Goal: Check status: Check status

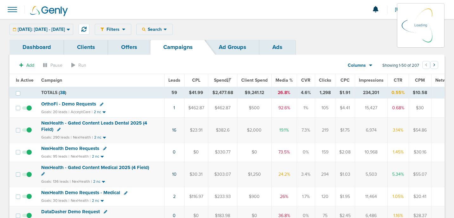
click at [73, 30] on div "[DATE]: [DATE] - [DATE] [DATE] [DATE] Last 7 Days Last 14 Days This Month Last …" at bounding box center [42, 29] width 64 height 11
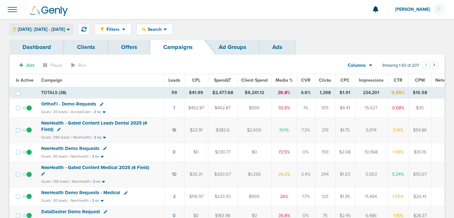
click at [65, 29] on span "[DATE]: [DATE] - [DATE]" at bounding box center [41, 29] width 47 height 4
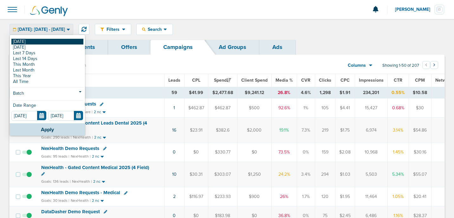
click at [62, 42] on link "[DATE]" at bounding box center [47, 42] width 72 height 6
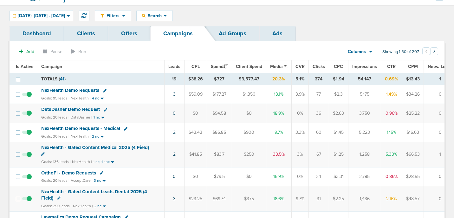
scroll to position [17, 0]
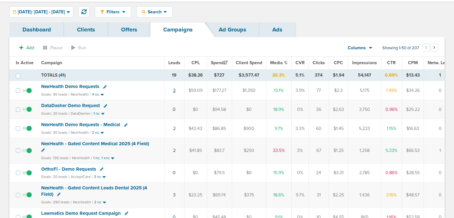
click at [173, 91] on link "3" at bounding box center [174, 90] width 3 height 5
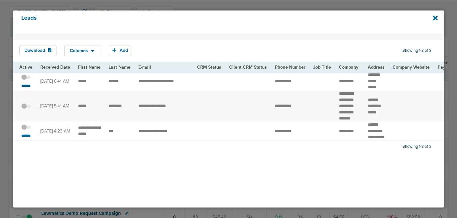
click at [26, 138] on small "*******" at bounding box center [25, 135] width 13 height 5
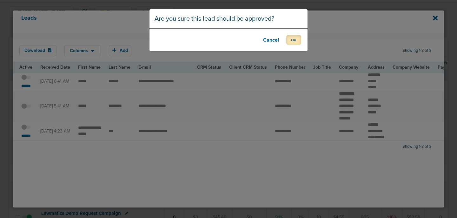
click at [293, 40] on button "OK" at bounding box center [293, 40] width 15 height 10
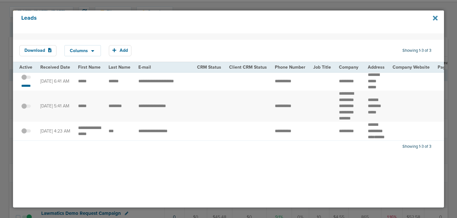
click at [435, 18] on icon at bounding box center [434, 18] width 5 height 5
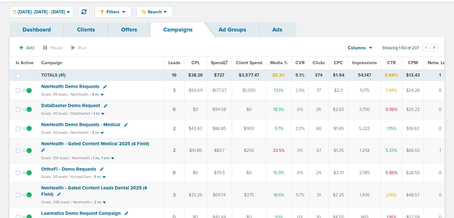
click at [78, 85] on span "NexHealth Demo Requests" at bounding box center [70, 86] width 58 height 6
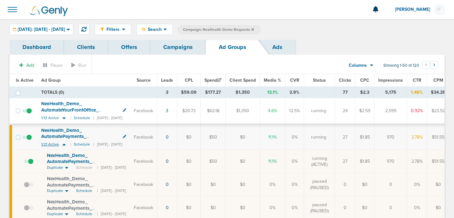
click at [63, 143] on icon at bounding box center [64, 143] width 6 height 5
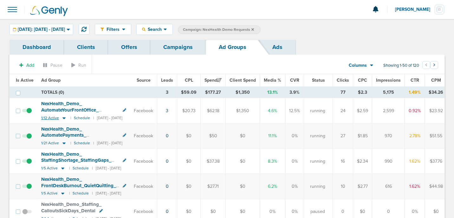
click at [63, 119] on icon at bounding box center [64, 117] width 6 height 5
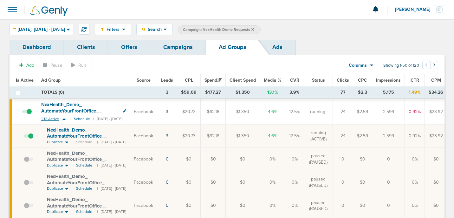
click at [63, 119] on icon at bounding box center [63, 119] width 3 height 2
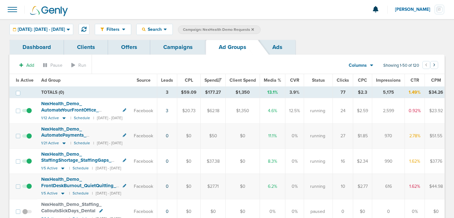
click at [179, 49] on link "Campaigns" at bounding box center [177, 47] width 55 height 15
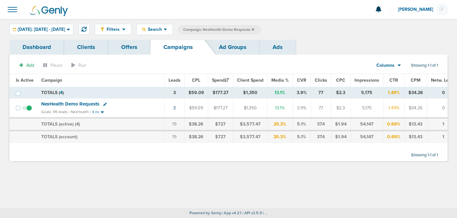
click at [72, 105] on span "NexHealth Demo Requests" at bounding box center [70, 104] width 58 height 6
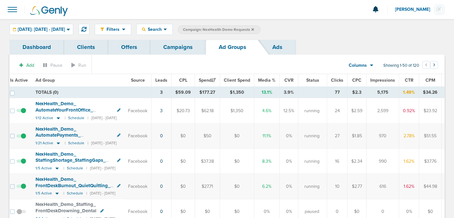
click at [177, 48] on link "Campaigns" at bounding box center [177, 47] width 55 height 15
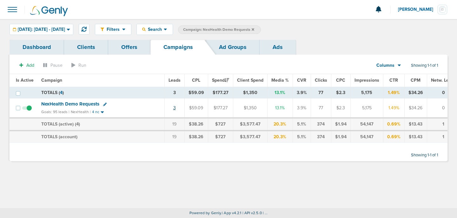
click at [173, 108] on link "3" at bounding box center [174, 107] width 3 height 5
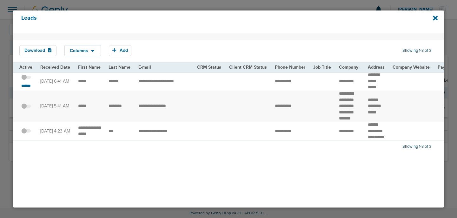
click at [29, 80] on span at bounding box center [26, 80] width 10 height 0
click at [26, 78] on input "checkbox" at bounding box center [26, 78] width 0 height 0
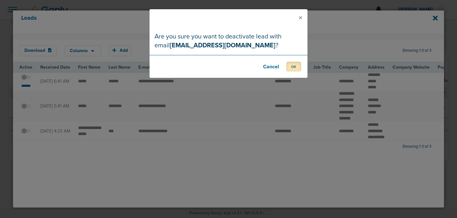
click at [296, 67] on button "OK" at bounding box center [293, 67] width 15 height 10
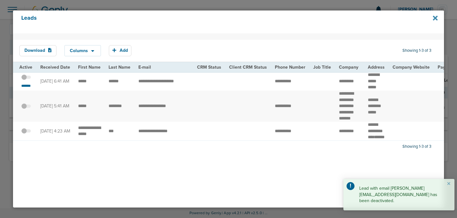
click at [437, 16] on icon at bounding box center [434, 18] width 5 height 5
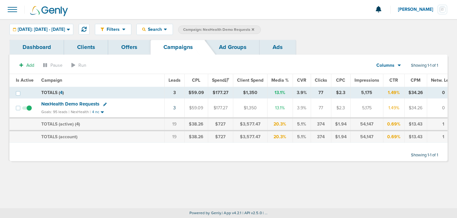
click at [254, 28] on icon at bounding box center [252, 30] width 3 height 4
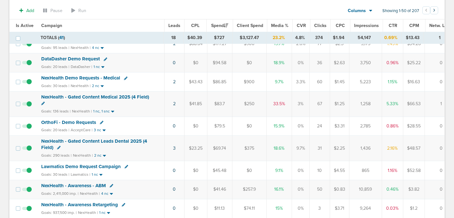
scroll to position [66, 0]
click at [87, 59] on span "DataDasher Demo Request" at bounding box center [70, 58] width 59 height 6
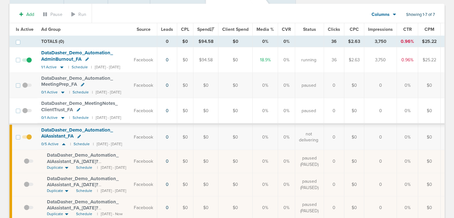
scroll to position [51, 0]
click at [64, 143] on icon at bounding box center [64, 142] width 6 height 5
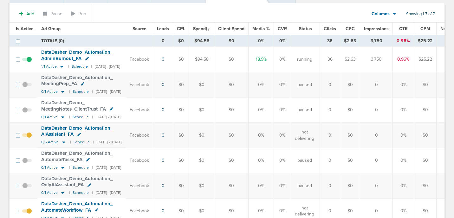
click at [61, 66] on icon at bounding box center [61, 67] width 3 height 2
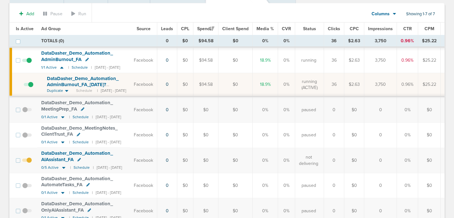
click at [32, 88] on span at bounding box center [29, 88] width 10 height 0
click at [24, 86] on input "checkbox" at bounding box center [24, 86] width 0 height 0
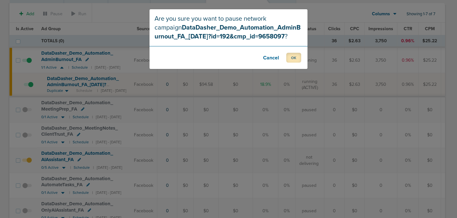
click at [295, 59] on button "OK" at bounding box center [293, 58] width 15 height 10
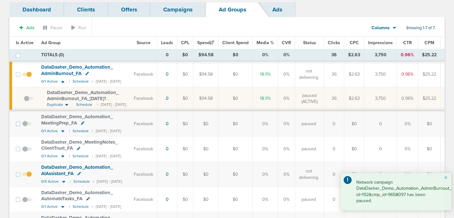
scroll to position [0, 0]
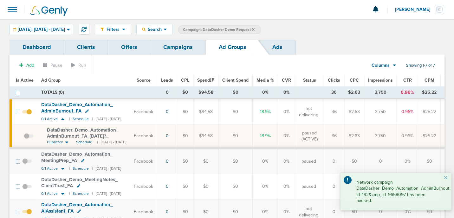
click at [171, 51] on link "Campaigns" at bounding box center [177, 47] width 55 height 15
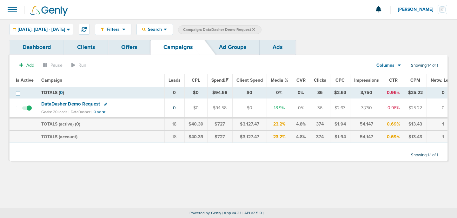
click at [261, 27] on label "Campaign: DataDasher Demo Request" at bounding box center [219, 29] width 83 height 9
click at [255, 29] on icon at bounding box center [253, 29] width 3 height 3
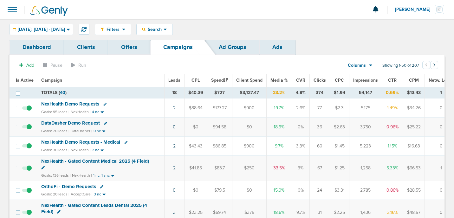
click at [173, 146] on link "2" at bounding box center [174, 145] width 3 height 5
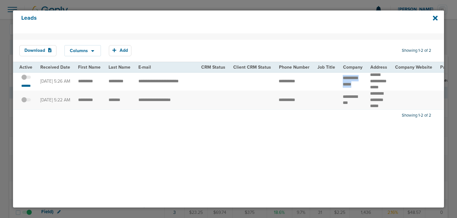
drag, startPoint x: 358, startPoint y: 88, endPoint x: 332, endPoint y: 81, distance: 27.1
click at [28, 80] on span at bounding box center [26, 80] width 10 height 0
click at [26, 78] on input "checkbox" at bounding box center [26, 78] width 0 height 0
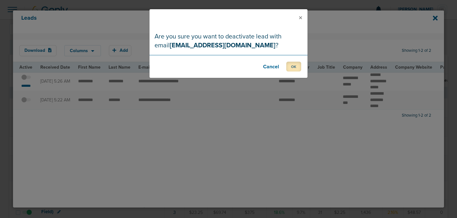
click at [295, 65] on button "OK" at bounding box center [293, 67] width 15 height 10
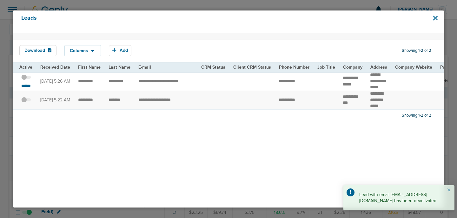
click at [435, 18] on icon at bounding box center [434, 18] width 5 height 5
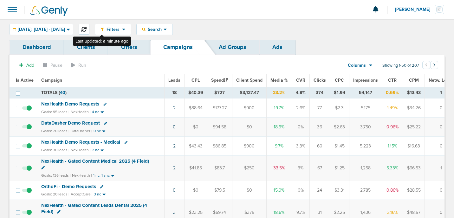
click at [89, 32] on button at bounding box center [84, 29] width 11 height 11
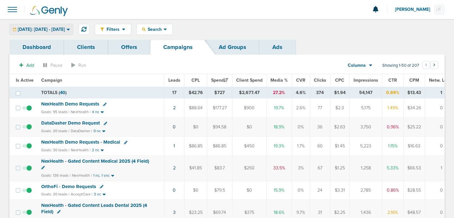
click at [71, 32] on div "[DATE]: [DATE] - [DATE]" at bounding box center [41, 29] width 63 height 10
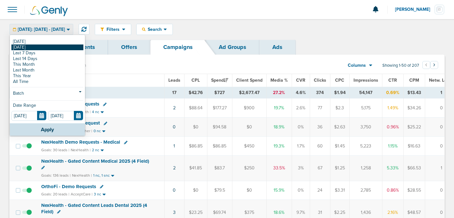
click at [62, 48] on link "[DATE]" at bounding box center [47, 47] width 72 height 6
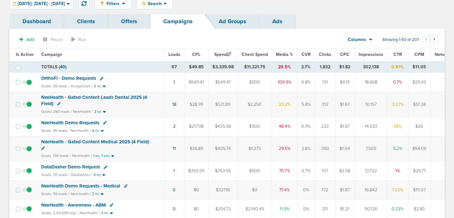
scroll to position [21, 0]
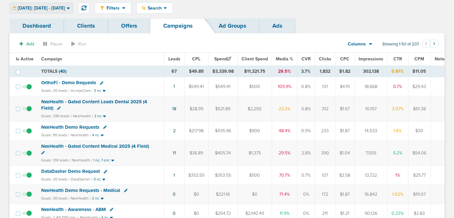
click at [73, 4] on div "[DATE]: [DATE] - [DATE]" at bounding box center [41, 8] width 63 height 10
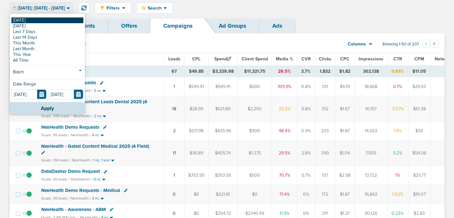
click at [74, 18] on link "[DATE]" at bounding box center [47, 20] width 72 height 6
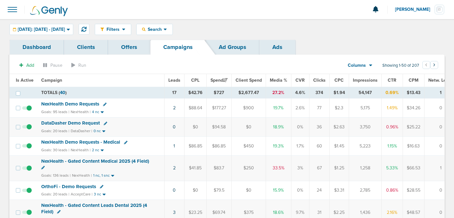
click at [57, 104] on span "NexHealth Demo Requests" at bounding box center [70, 104] width 58 height 6
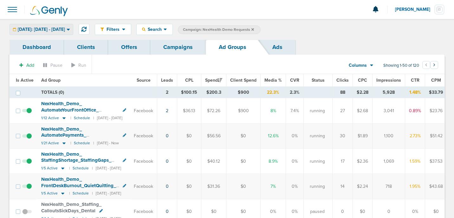
click at [60, 30] on span "[DATE]: [DATE] - [DATE]" at bounding box center [41, 29] width 47 height 4
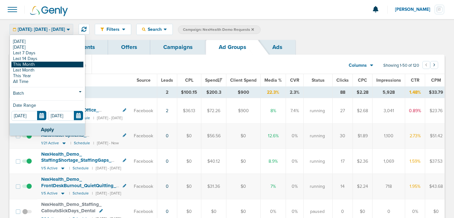
click at [51, 63] on link "This Month" at bounding box center [47, 65] width 72 height 6
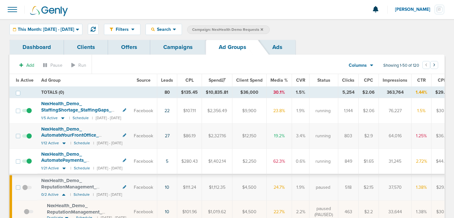
click at [172, 50] on link "Campaigns" at bounding box center [177, 47] width 55 height 15
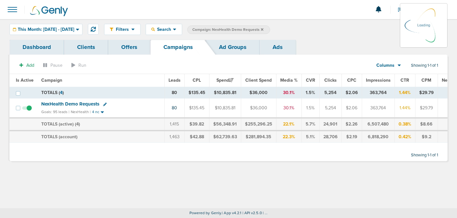
click at [263, 29] on icon at bounding box center [262, 30] width 3 height 4
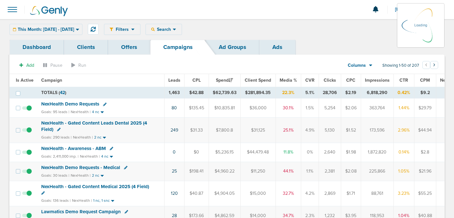
click at [79, 29] on icon at bounding box center [77, 29] width 3 height 5
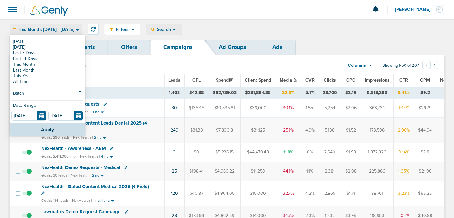
click at [177, 32] on div "Search" at bounding box center [164, 29] width 36 height 10
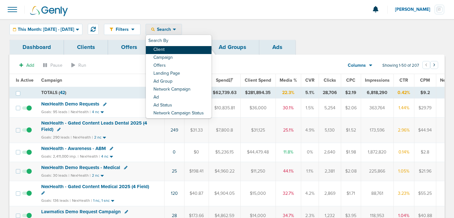
click at [179, 51] on link "Client" at bounding box center [179, 50] width 66 height 8
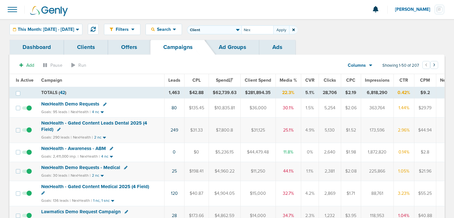
type input "Nex"
click at [327, 51] on div "Dashboard Clients Offers Campaigns Ad Groups Ads" at bounding box center [227, 47] width 435 height 15
click at [64, 103] on span "NexHealth Demo Requests" at bounding box center [70, 104] width 58 height 6
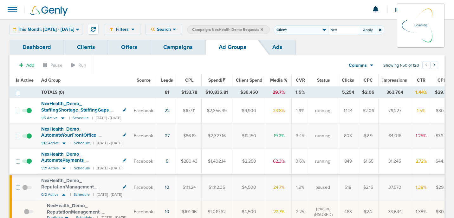
click at [174, 49] on link "Campaigns" at bounding box center [177, 47] width 55 height 15
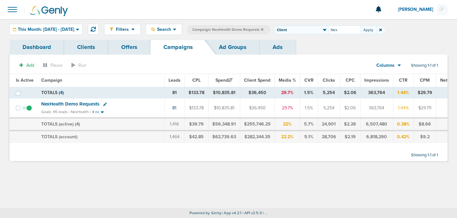
click at [263, 29] on icon at bounding box center [262, 29] width 3 height 3
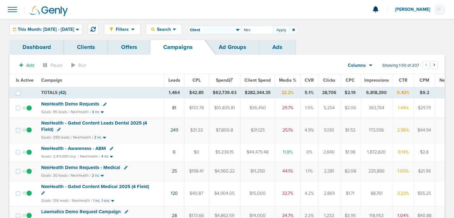
click at [295, 30] on icon at bounding box center [293, 30] width 3 height 3
click at [48, 27] on span "This Month: [DATE] - [DATE]" at bounding box center [46, 29] width 56 height 4
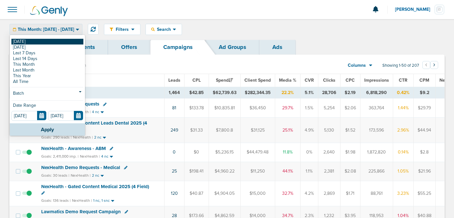
click at [47, 42] on link "[DATE]" at bounding box center [47, 42] width 72 height 6
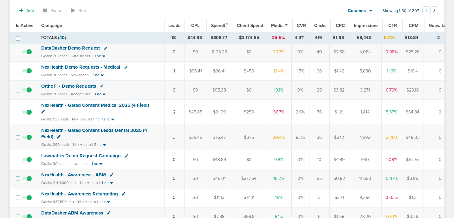
scroll to position [68, 0]
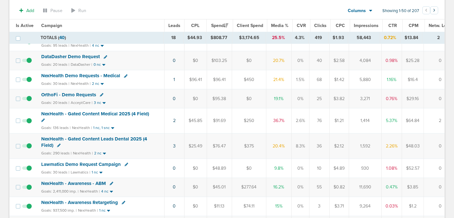
click at [85, 95] on span "OrthoFi - Demo Requests" at bounding box center [68, 95] width 55 height 6
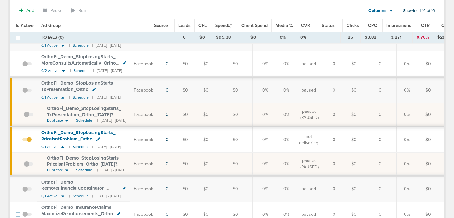
scroll to position [219, 0]
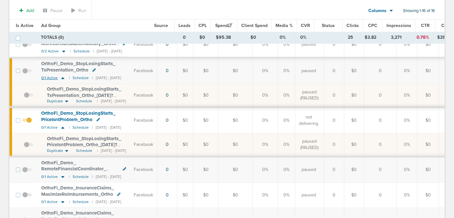
click at [62, 79] on icon at bounding box center [63, 77] width 6 height 5
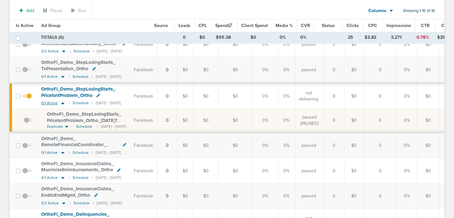
click at [62, 103] on icon at bounding box center [62, 103] width 3 height 2
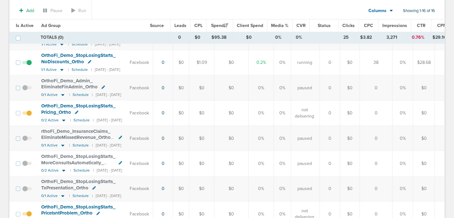
scroll to position [0, 0]
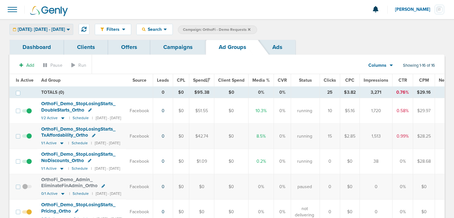
click at [50, 29] on span "[DATE]: [DATE] - [DATE]" at bounding box center [41, 29] width 47 height 4
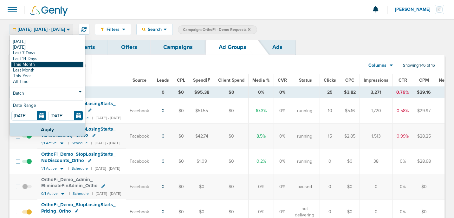
click at [51, 63] on link "This Month" at bounding box center [47, 65] width 72 height 6
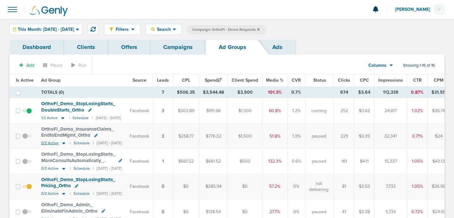
click at [61, 143] on icon at bounding box center [64, 142] width 6 height 5
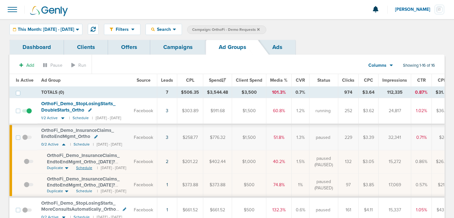
click at [82, 167] on span "Schedule" at bounding box center [84, 167] width 16 height 5
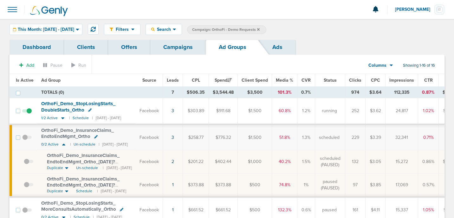
click at [24, 140] on span at bounding box center [27, 140] width 10 height 0
click at [27, 139] on input "checkbox" at bounding box center [27, 139] width 0 height 0
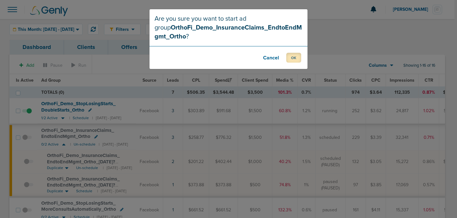
click at [296, 56] on button "OK" at bounding box center [293, 58] width 15 height 10
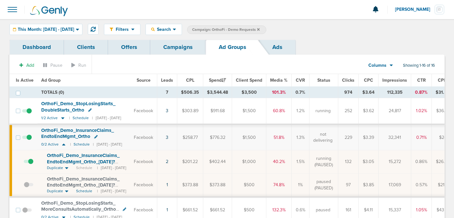
click at [169, 47] on link "Campaigns" at bounding box center [177, 47] width 55 height 15
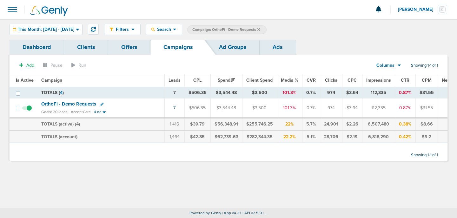
click at [81, 103] on span "OrthoFi - Demo Requests" at bounding box center [68, 104] width 55 height 6
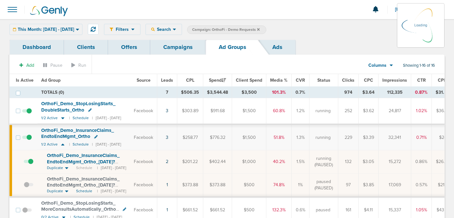
click at [260, 28] on icon at bounding box center [258, 30] width 3 height 4
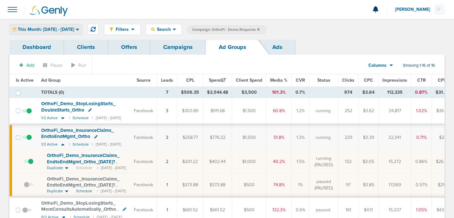
click at [79, 25] on div "This Month: [DATE] - [DATE]" at bounding box center [46, 29] width 72 height 10
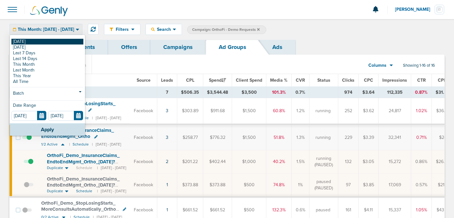
click at [70, 42] on link "[DATE]" at bounding box center [47, 42] width 72 height 6
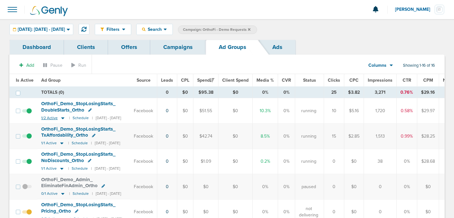
click at [63, 118] on icon at bounding box center [63, 117] width 6 height 5
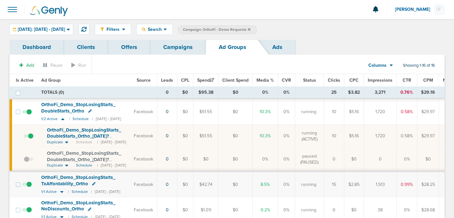
click at [29, 139] on span at bounding box center [29, 139] width 10 height 0
click at [24, 137] on input "checkbox" at bounding box center [24, 137] width 0 height 0
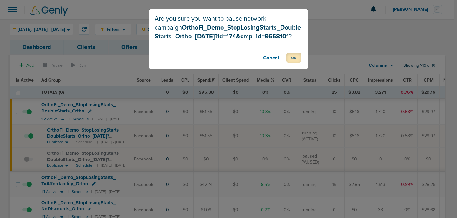
click at [292, 56] on button "OK" at bounding box center [293, 58] width 15 height 10
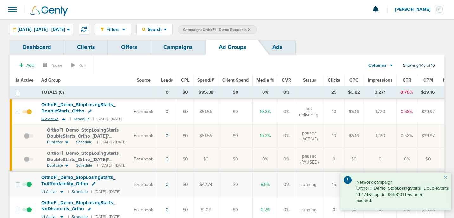
click at [63, 118] on icon at bounding box center [63, 119] width 3 height 2
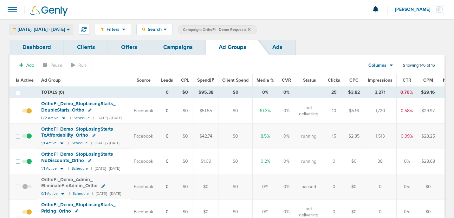
click at [49, 29] on span "[DATE]: [DATE] - [DATE]" at bounding box center [41, 29] width 47 height 4
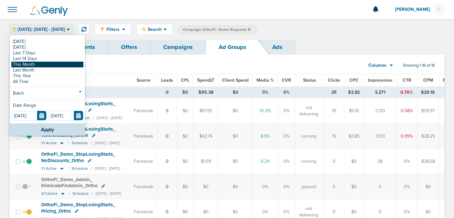
click at [41, 65] on link "This Month" at bounding box center [47, 65] width 72 height 6
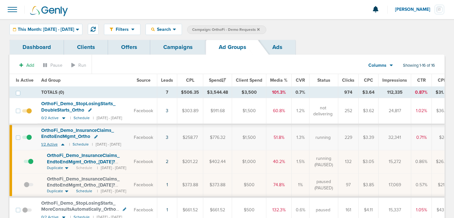
click at [61, 145] on icon at bounding box center [62, 144] width 3 height 2
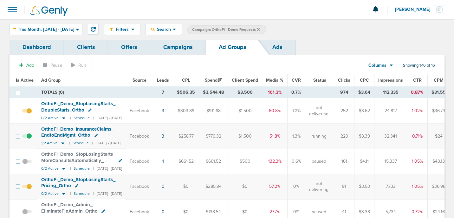
click at [173, 47] on link "Campaigns" at bounding box center [177, 47] width 55 height 15
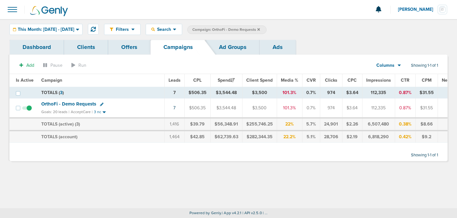
click at [260, 28] on icon at bounding box center [258, 30] width 3 height 4
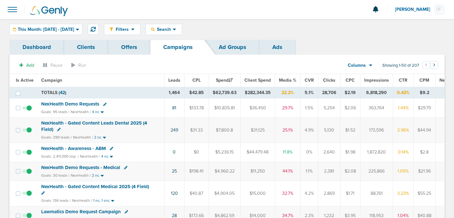
click at [70, 105] on span "NexHealth Demo Requests" at bounding box center [70, 104] width 58 height 6
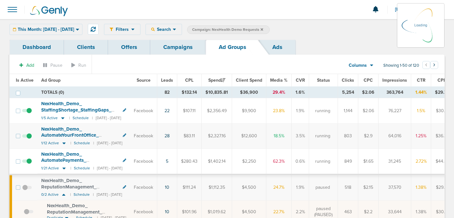
click at [59, 29] on div "This Month: [DATE] - [DATE] [DATE] [DATE] Last 7 Days Last 14 Days This Month L…" at bounding box center [46, 29] width 73 height 11
click at [73, 28] on div "This Month: [DATE] - [DATE] [DATE] [DATE] Last 7 Days Last 14 Days This Month L…" at bounding box center [46, 29] width 73 height 11
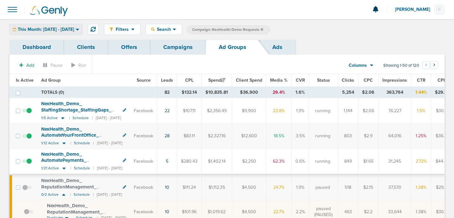
click at [79, 30] on icon at bounding box center [77, 30] width 3 height 2
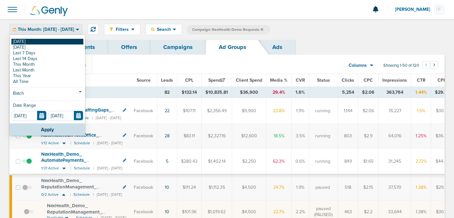
click at [63, 42] on link "[DATE]" at bounding box center [47, 42] width 72 height 6
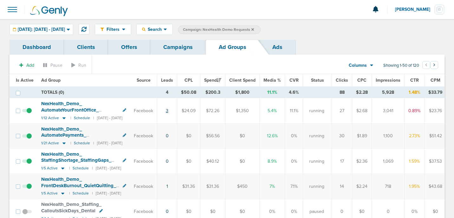
click at [168, 110] on link "3" at bounding box center [167, 110] width 3 height 5
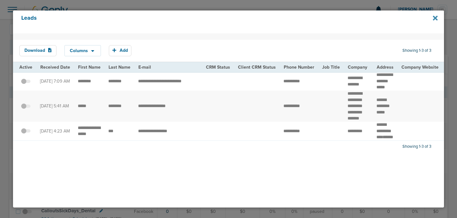
click at [436, 15] on icon at bounding box center [434, 18] width 5 height 7
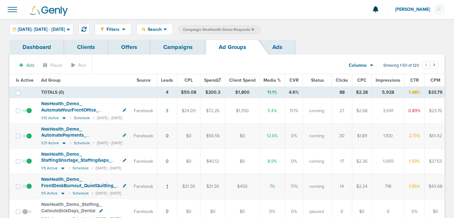
click at [168, 185] on link "1" at bounding box center [167, 185] width 2 height 5
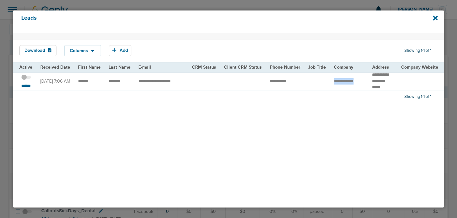
drag, startPoint x: 328, startPoint y: 82, endPoint x: 362, endPoint y: 83, distance: 34.3
click at [362, 83] on td "**********" at bounding box center [349, 81] width 38 height 19
drag, startPoint x: 78, startPoint y: 82, endPoint x: 126, endPoint y: 81, distance: 47.9
drag, startPoint x: 383, startPoint y: 83, endPoint x: 366, endPoint y: 75, distance: 18.6
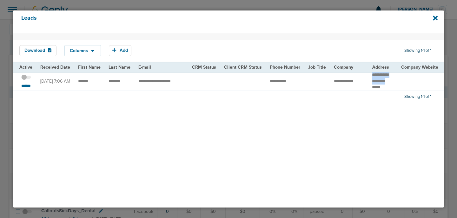
click at [368, 75] on td "**********" at bounding box center [382, 81] width 29 height 19
copy td "**********"
click at [338, 82] on td "**********" at bounding box center [349, 81] width 38 height 19
drag, startPoint x: 328, startPoint y: 81, endPoint x: 362, endPoint y: 81, distance: 34.2
click at [362, 81] on td "**********" at bounding box center [349, 81] width 38 height 19
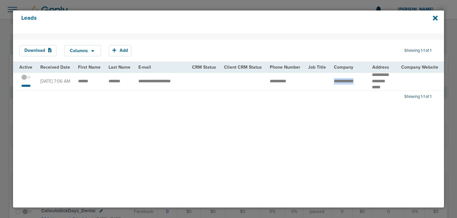
copy tr "**********"
drag, startPoint x: 74, startPoint y: 79, endPoint x: 124, endPoint y: 81, distance: 49.8
drag, startPoint x: 388, startPoint y: 83, endPoint x: 367, endPoint y: 75, distance: 22.8
click at [368, 75] on td "**********" at bounding box center [382, 81] width 29 height 19
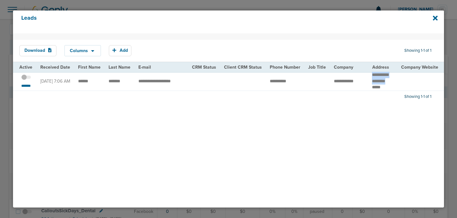
copy td "**********"
click at [435, 19] on icon at bounding box center [434, 18] width 5 height 7
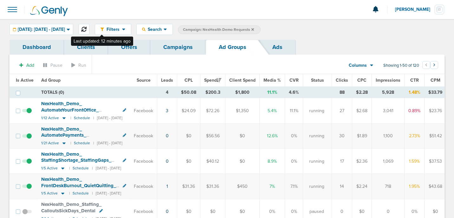
click at [87, 31] on icon at bounding box center [83, 29] width 5 height 5
click at [177, 47] on link "Campaigns" at bounding box center [177, 47] width 55 height 15
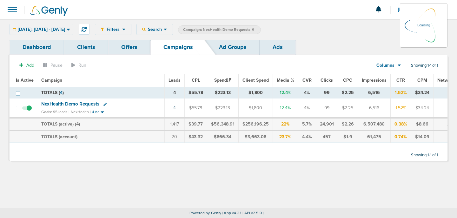
click at [261, 29] on label "Campaign: NexHealth Demo Requests" at bounding box center [219, 29] width 83 height 9
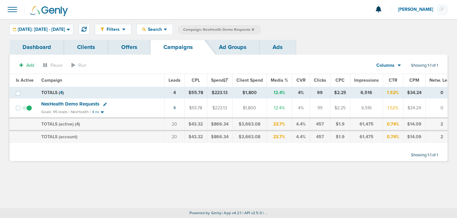
click at [254, 28] on span "Campaign: NexHealth Demo Requests" at bounding box center [218, 29] width 71 height 5
click at [254, 28] on icon at bounding box center [252, 30] width 3 height 4
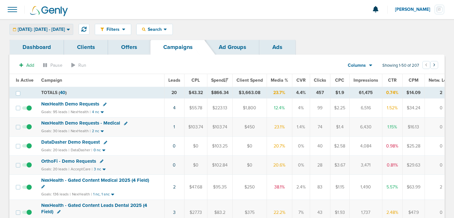
click at [65, 27] on span "[DATE]: [DATE] - [DATE]" at bounding box center [41, 29] width 47 height 4
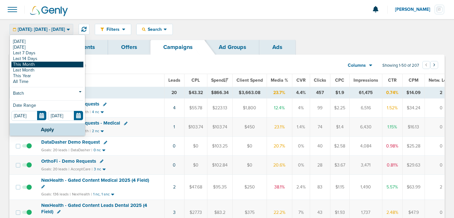
click at [63, 66] on link "This Month" at bounding box center [47, 65] width 72 height 6
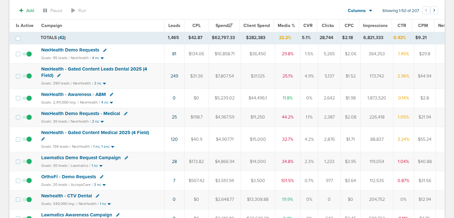
scroll to position [61, 0]
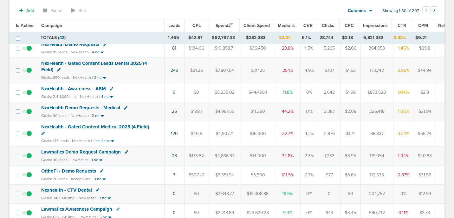
click at [86, 151] on span "Lawmatics Demo Request Campaign" at bounding box center [81, 152] width 80 height 6
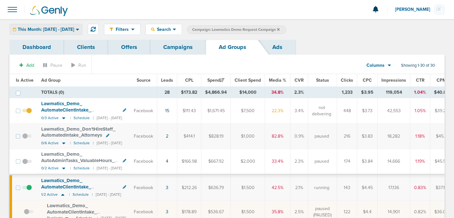
click at [74, 29] on span "This Month: [DATE] - [DATE]" at bounding box center [46, 29] width 56 height 4
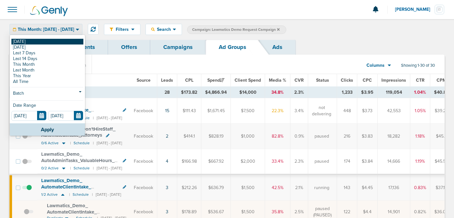
click at [70, 42] on link "[DATE]" at bounding box center [47, 42] width 72 height 6
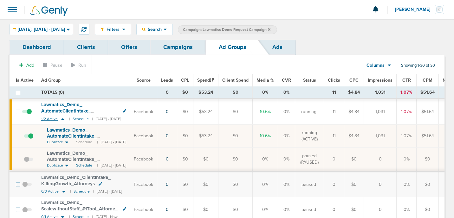
click at [64, 119] on icon at bounding box center [63, 118] width 6 height 5
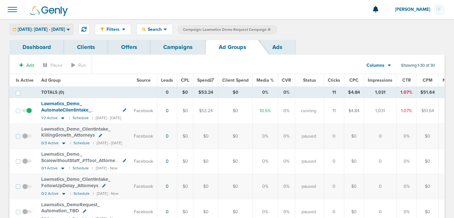
click at [62, 26] on div "[DATE]: [DATE] - [DATE]" at bounding box center [41, 29] width 63 height 10
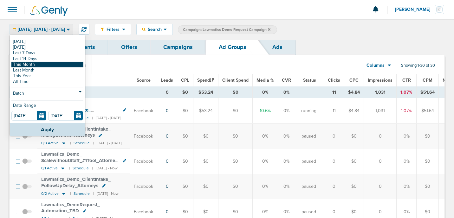
click at [53, 65] on link "This Month" at bounding box center [47, 65] width 72 height 6
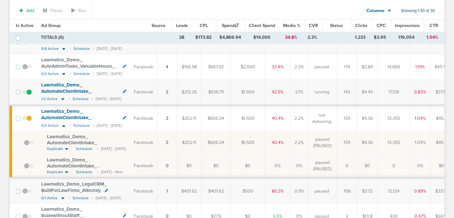
scroll to position [98, 0]
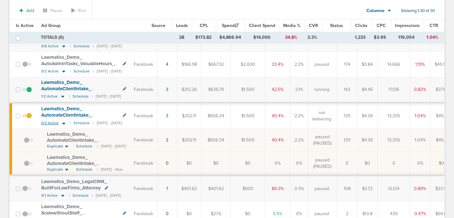
click at [64, 123] on icon at bounding box center [64, 122] width 6 height 5
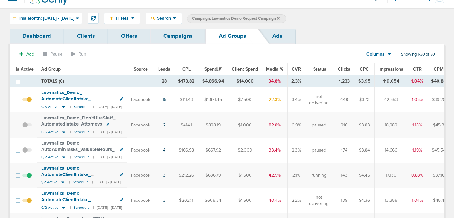
scroll to position [0, 0]
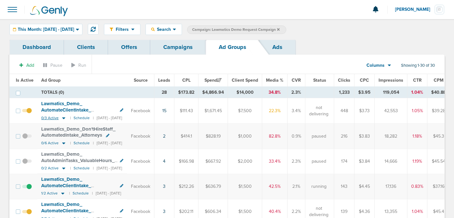
click at [63, 118] on icon at bounding box center [63, 118] width 3 height 2
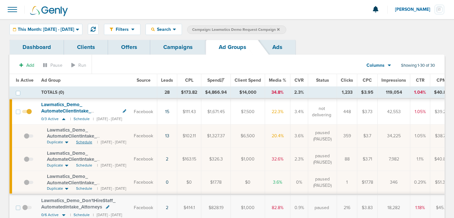
click at [83, 142] on span "Schedule" at bounding box center [84, 141] width 16 height 5
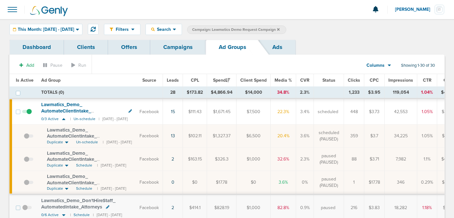
click at [172, 46] on link "Campaigns" at bounding box center [177, 47] width 55 height 15
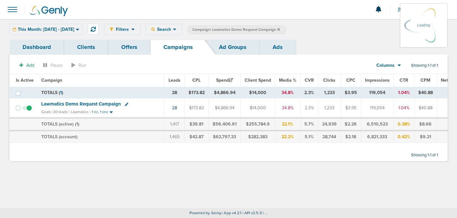
click at [280, 29] on icon at bounding box center [278, 29] width 3 height 3
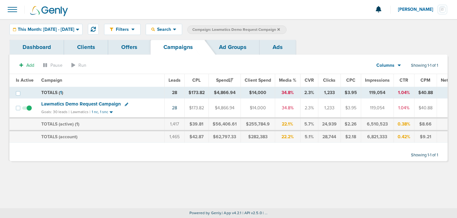
click at [280, 29] on icon at bounding box center [278, 29] width 3 height 3
